Goal: Information Seeking & Learning: Stay updated

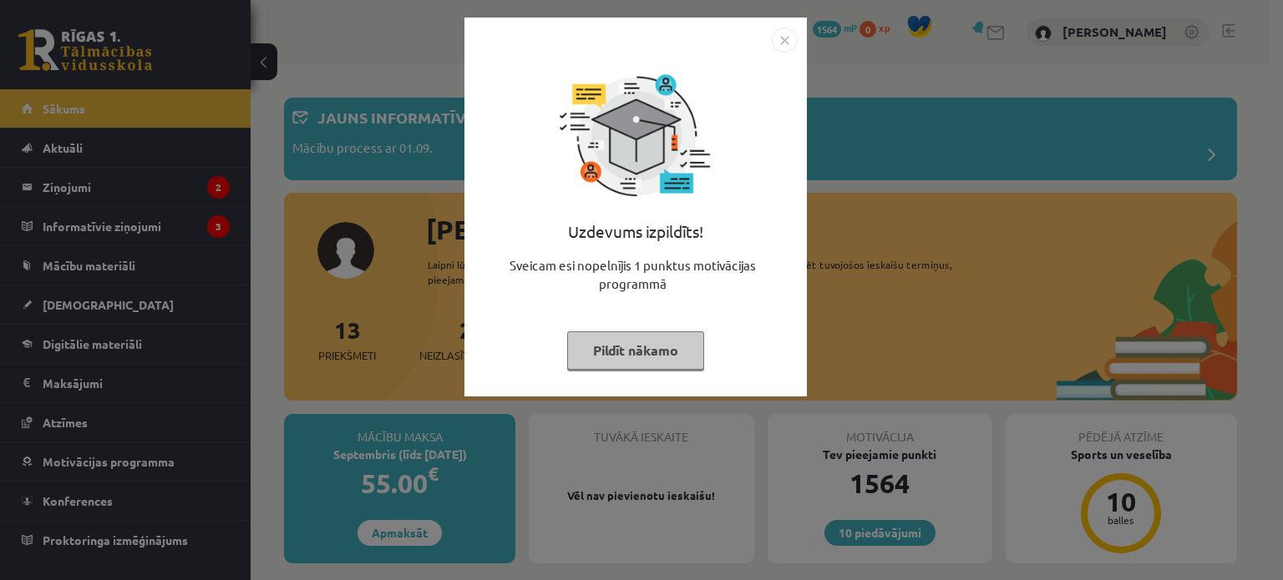
click at [651, 365] on button "Pildīt nākamo" at bounding box center [635, 351] width 137 height 38
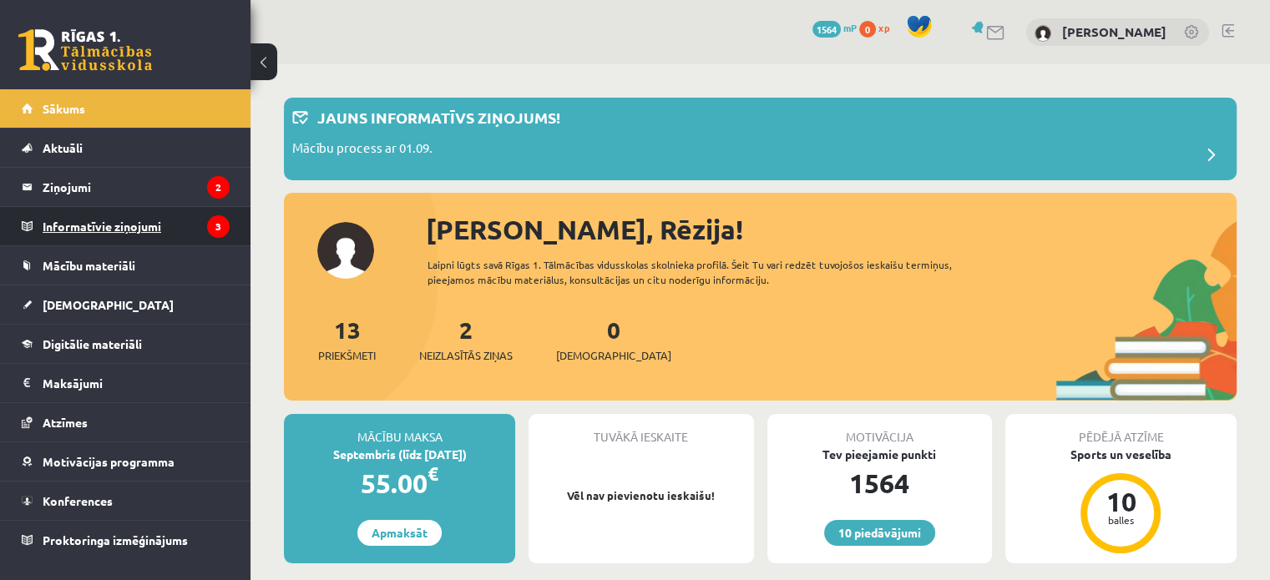
click at [175, 223] on legend "Informatīvie ziņojumi 3" at bounding box center [136, 226] width 187 height 38
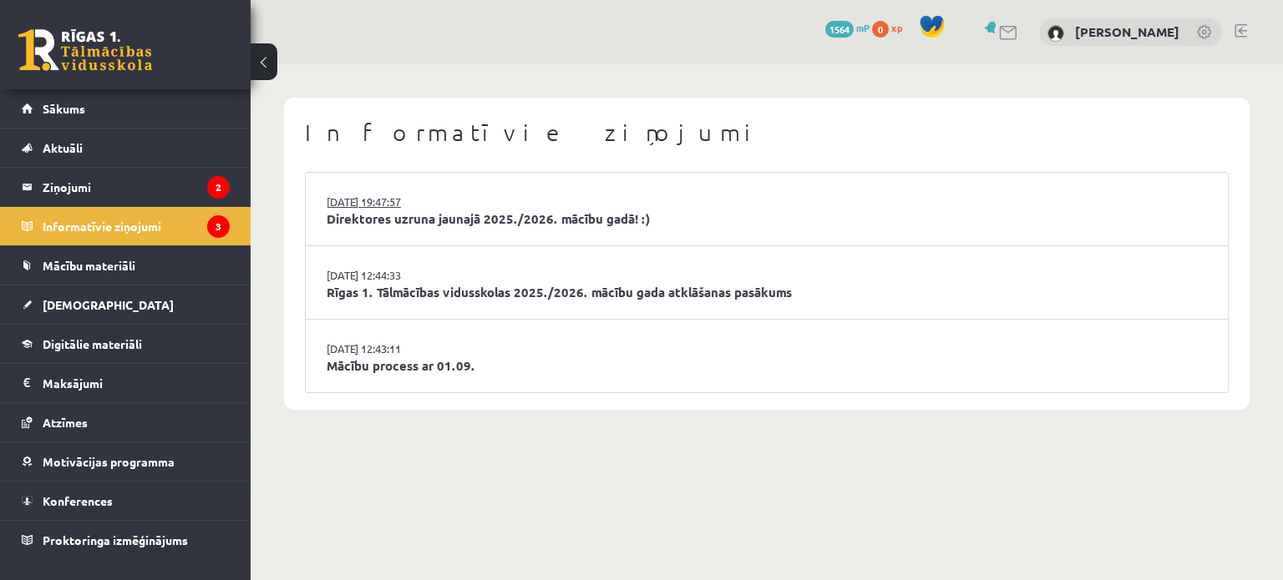
click at [361, 207] on link "29.08.2025 19:47:57" at bounding box center [389, 202] width 125 height 17
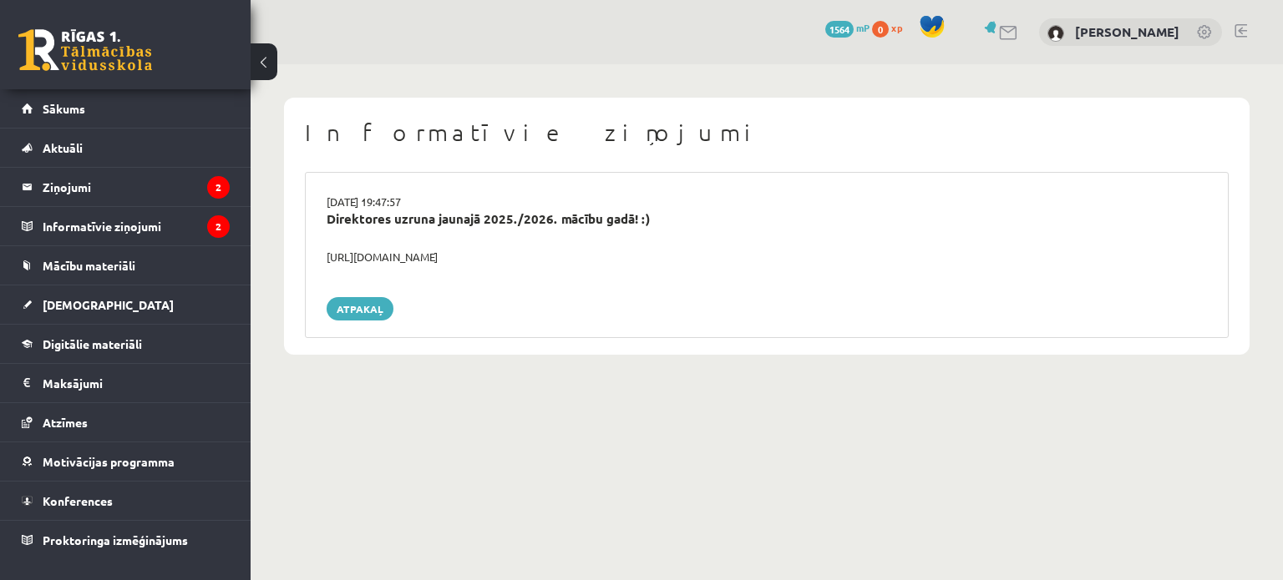
click at [383, 256] on div "https://youtube.com/shorts/lM8RsWyzCn4" at bounding box center [766, 257] width 905 height 17
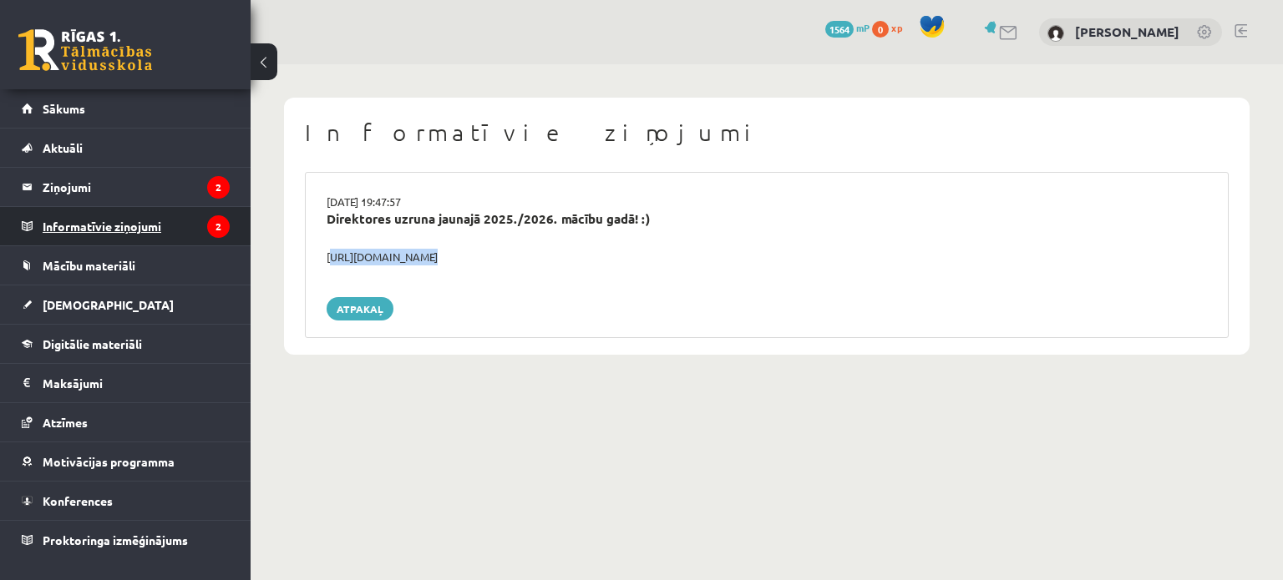
click at [155, 216] on legend "Informatīvie ziņojumi 2" at bounding box center [136, 226] width 187 height 38
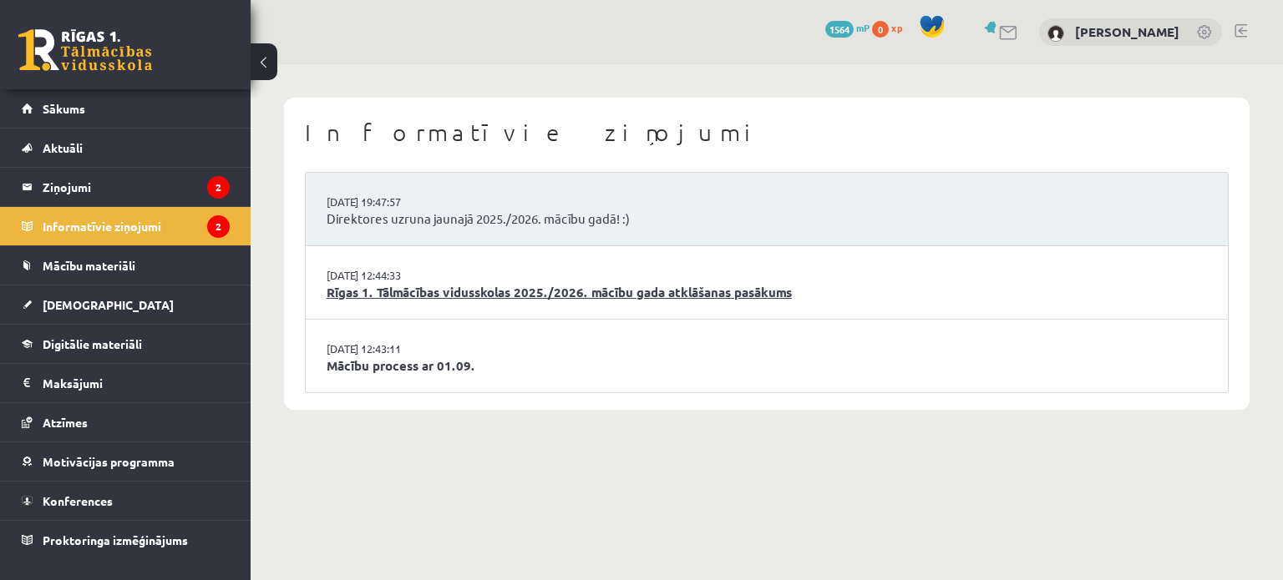
click at [671, 296] on link "Rīgas 1. Tālmācības vidusskolas 2025./2026. mācību gada atklāšanas pasākums" at bounding box center [767, 292] width 880 height 19
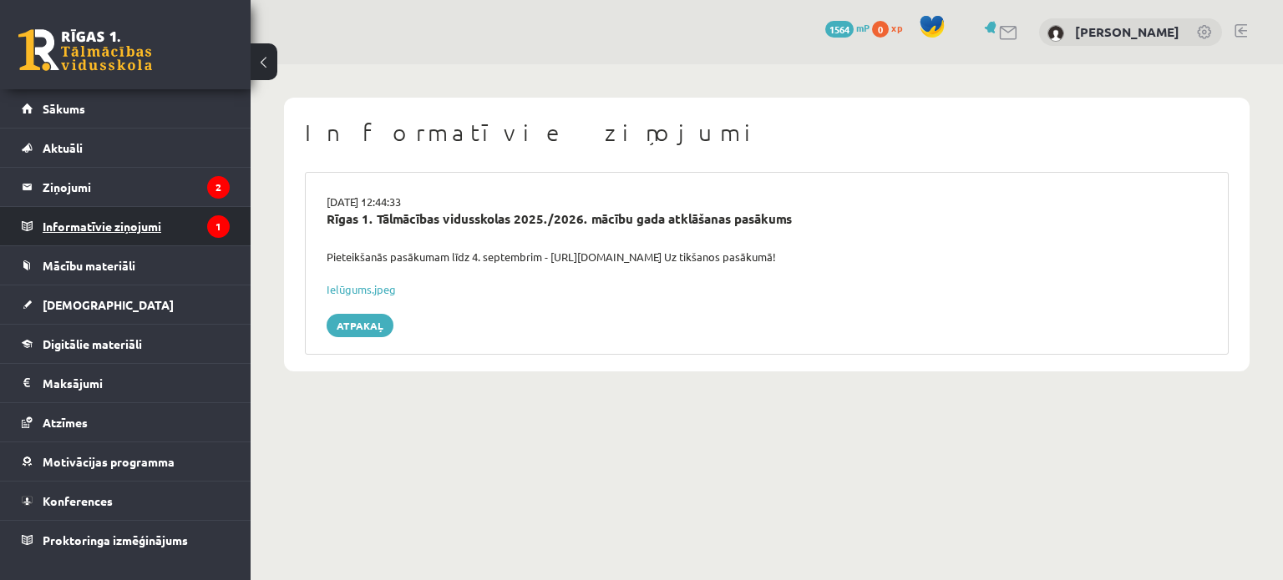
click at [186, 228] on legend "Informatīvie ziņojumi 1" at bounding box center [136, 226] width 187 height 38
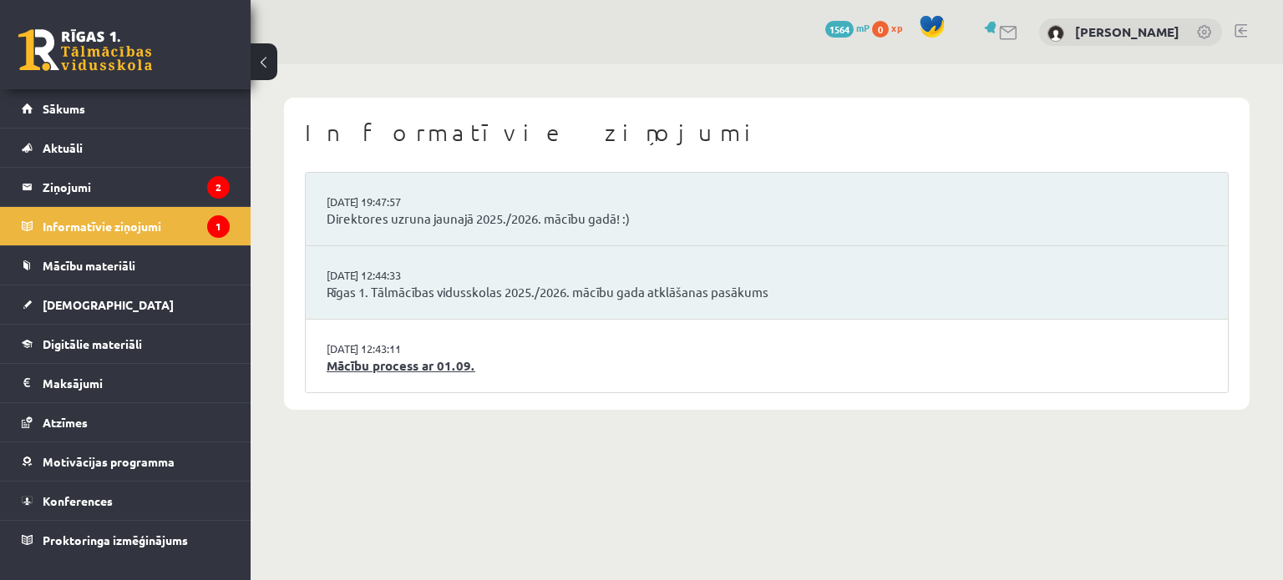
click at [391, 363] on link "Mācību process ar 01.09." at bounding box center [767, 366] width 880 height 19
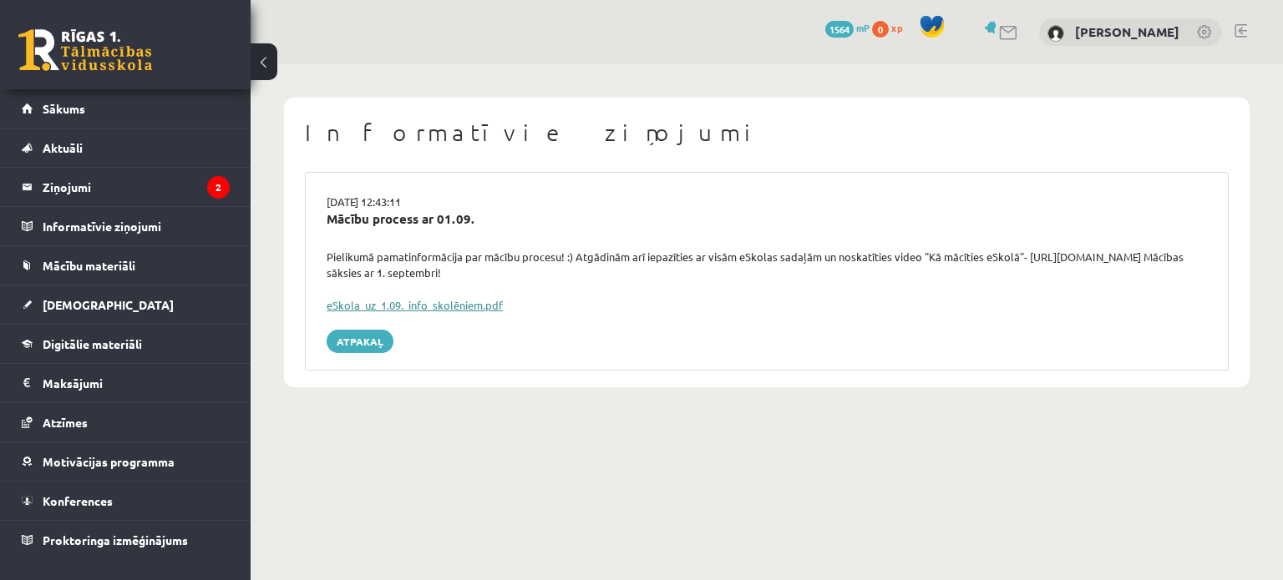
click at [460, 301] on link "eSkola_uz_1.09._info_skolēniem.pdf" at bounding box center [415, 305] width 176 height 14
click at [157, 193] on legend "Ziņojumi 2" at bounding box center [136, 187] width 187 height 38
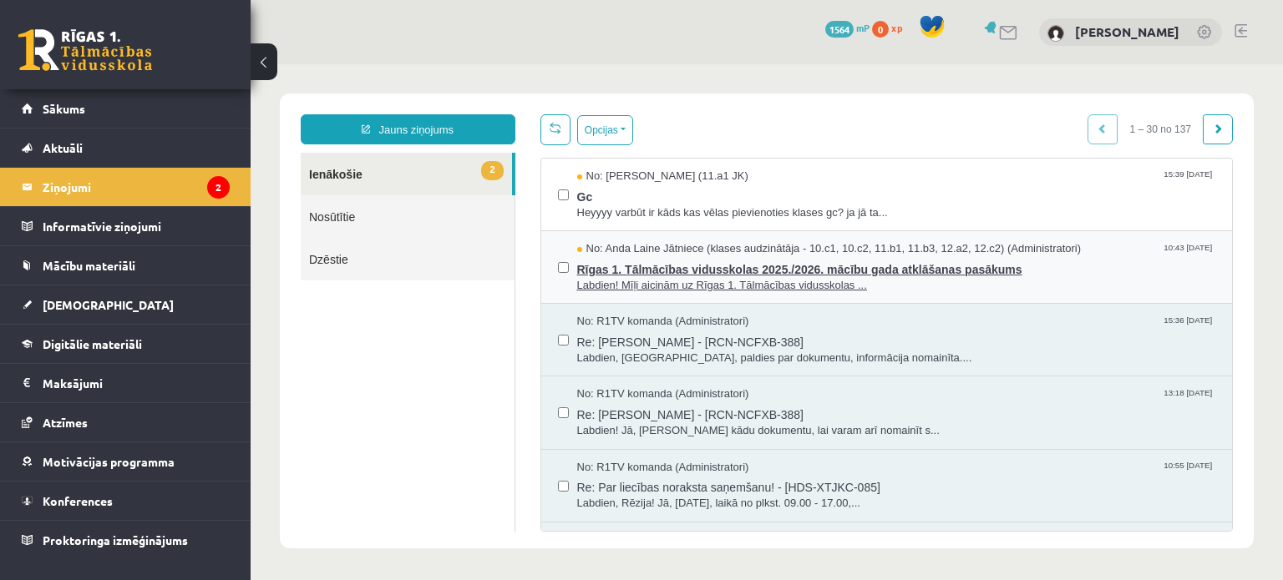
click at [658, 261] on span "Rīgas 1. Tālmācības vidusskolas 2025./2026. mācību gada atklāšanas pasākums" at bounding box center [896, 267] width 639 height 21
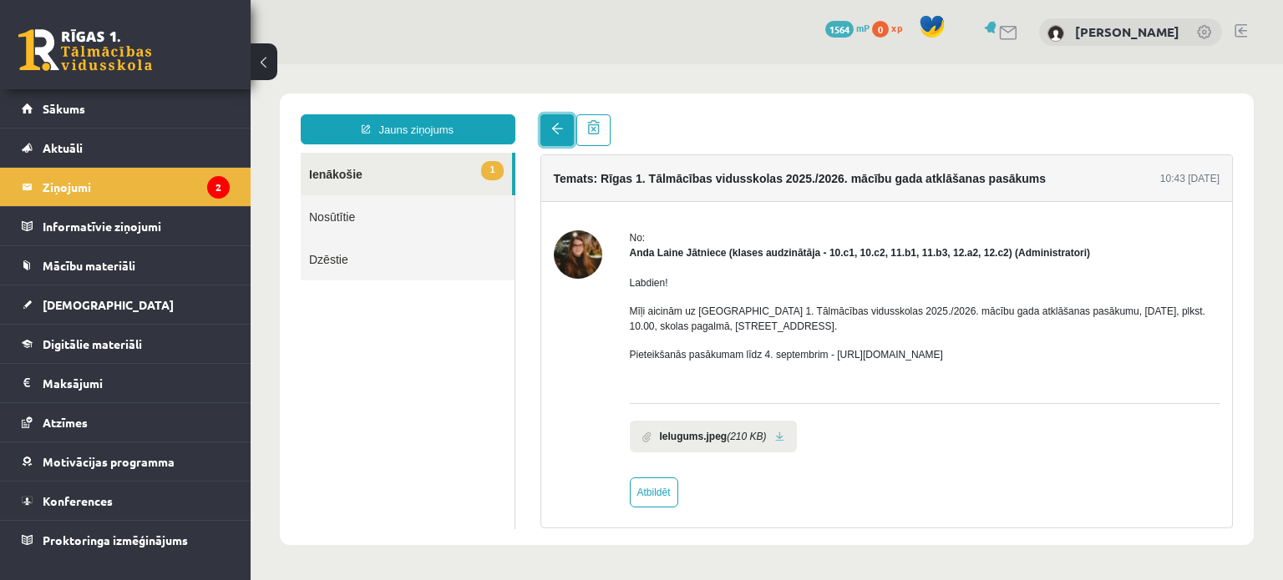
click at [554, 128] on span at bounding box center [557, 129] width 12 height 12
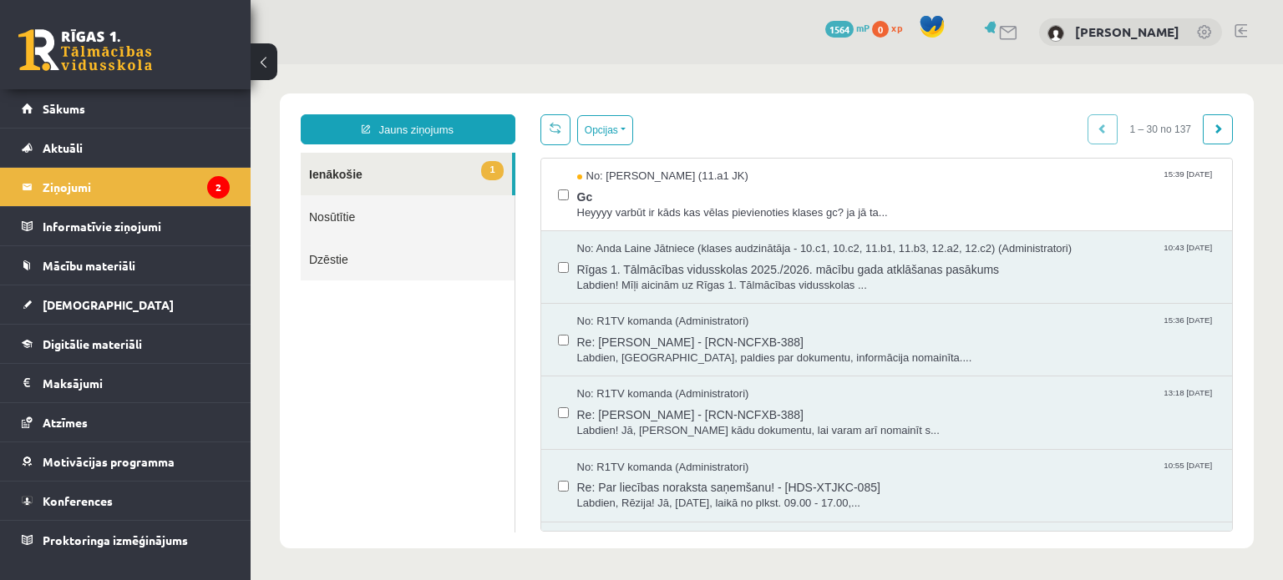
click at [603, 209] on span "Heyyyy varbūt ir kāds kas vēlas pievienoties klases gc? ja jā ta..." at bounding box center [896, 213] width 639 height 16
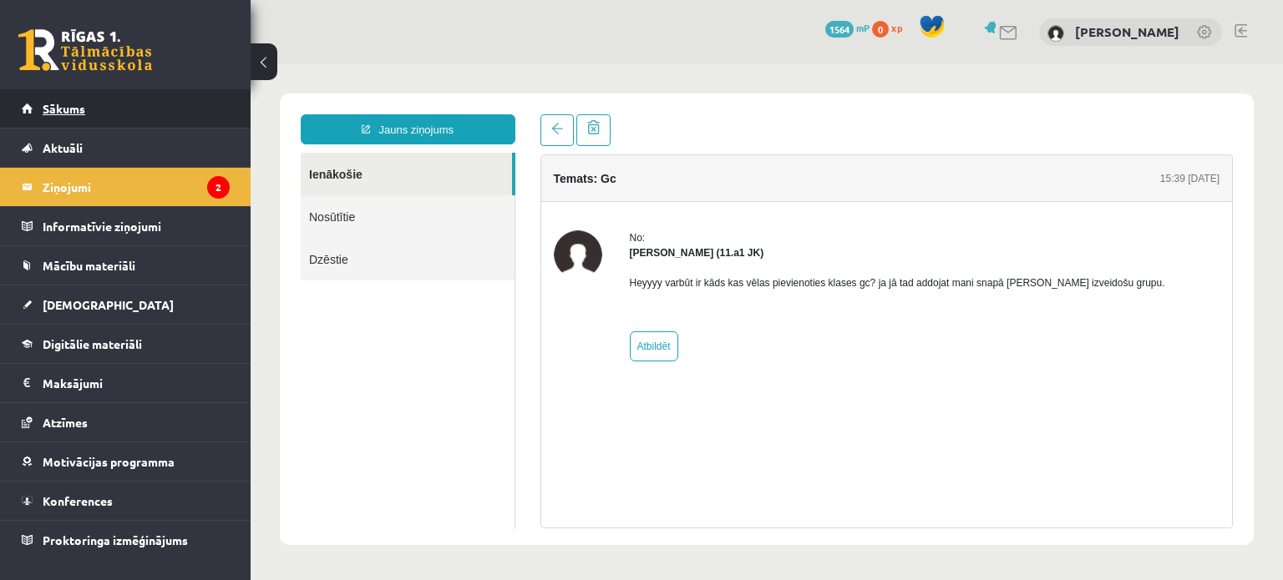
click at [139, 112] on link "Sākums" at bounding box center [126, 108] width 208 height 38
